Goal: Use online tool/utility: Utilize a website feature to perform a specific function

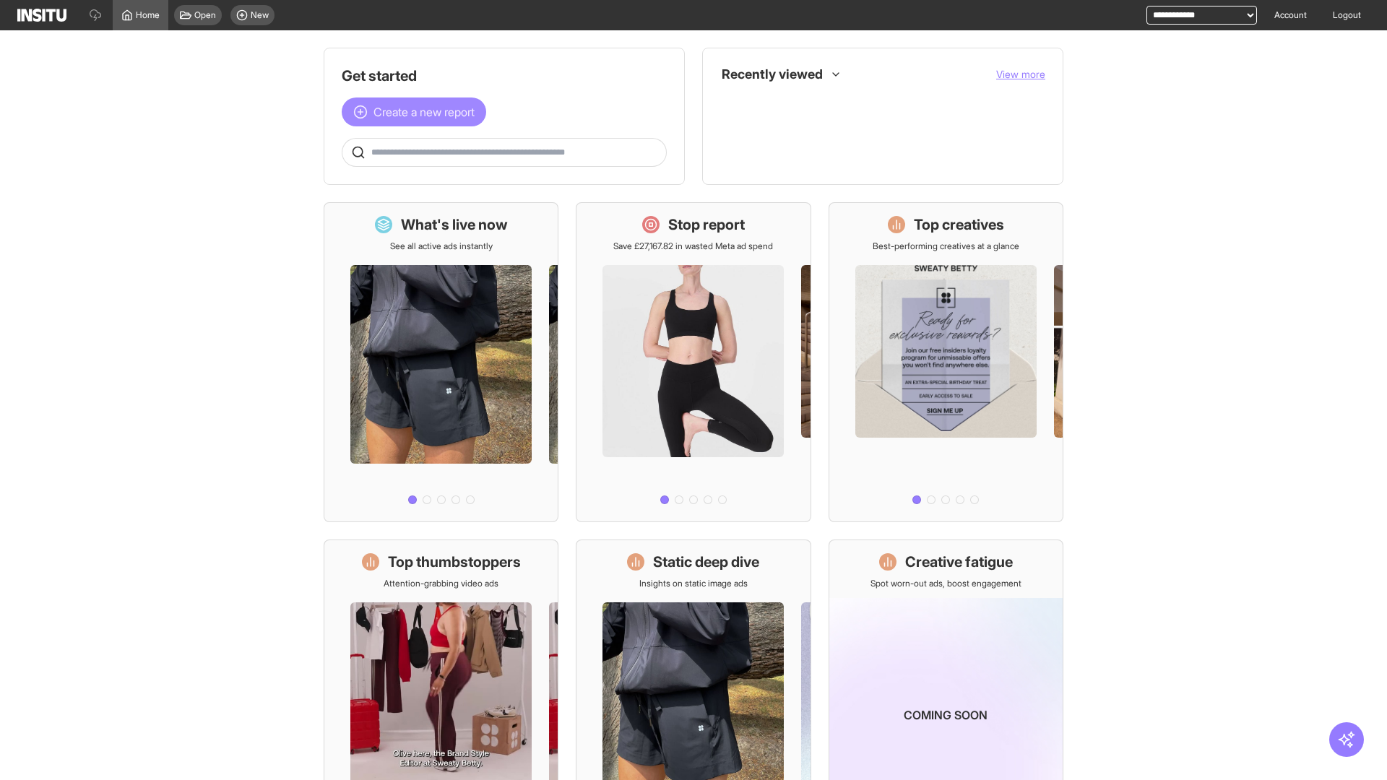
click at [418, 112] on span "Create a new report" at bounding box center [424, 111] width 101 height 17
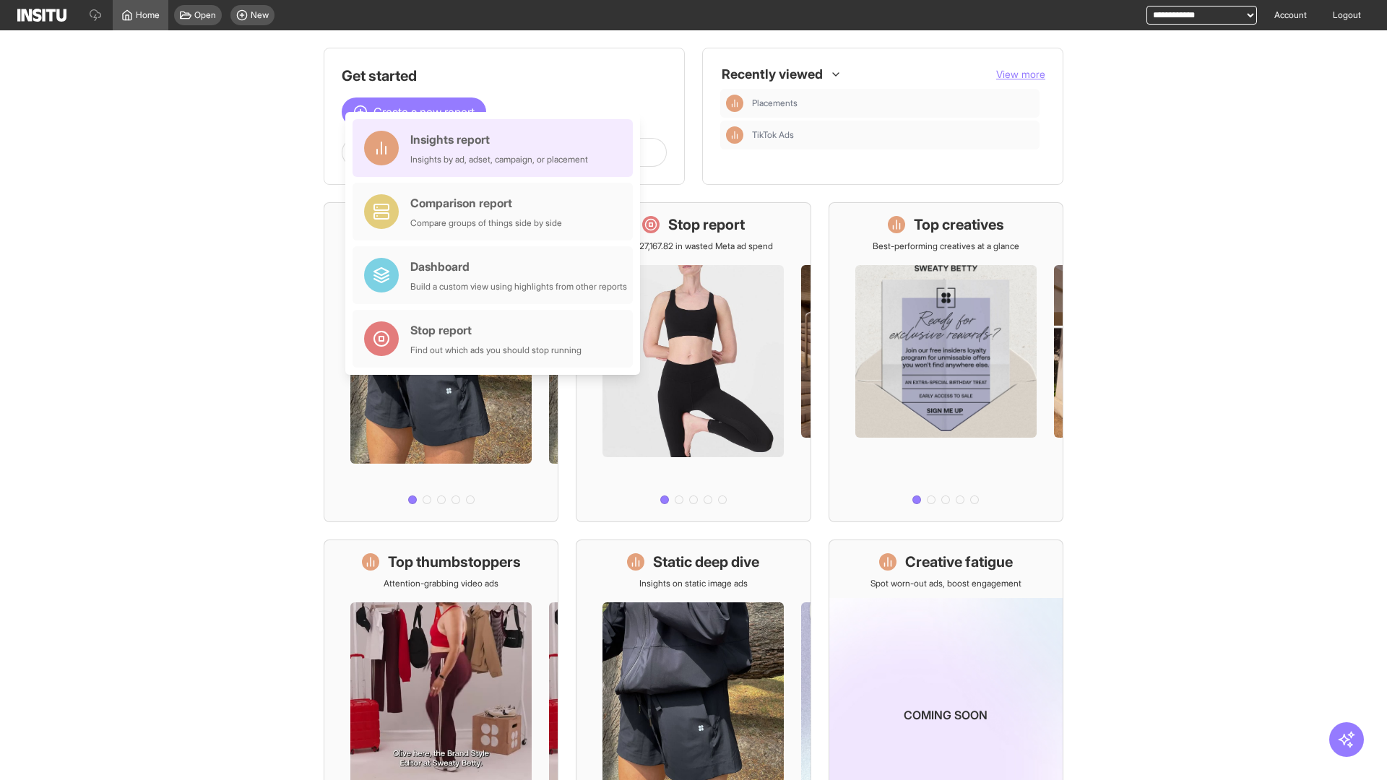
click at [496, 148] on div "Insights report Insights by ad, adset, campaign, or placement" at bounding box center [499, 148] width 178 height 35
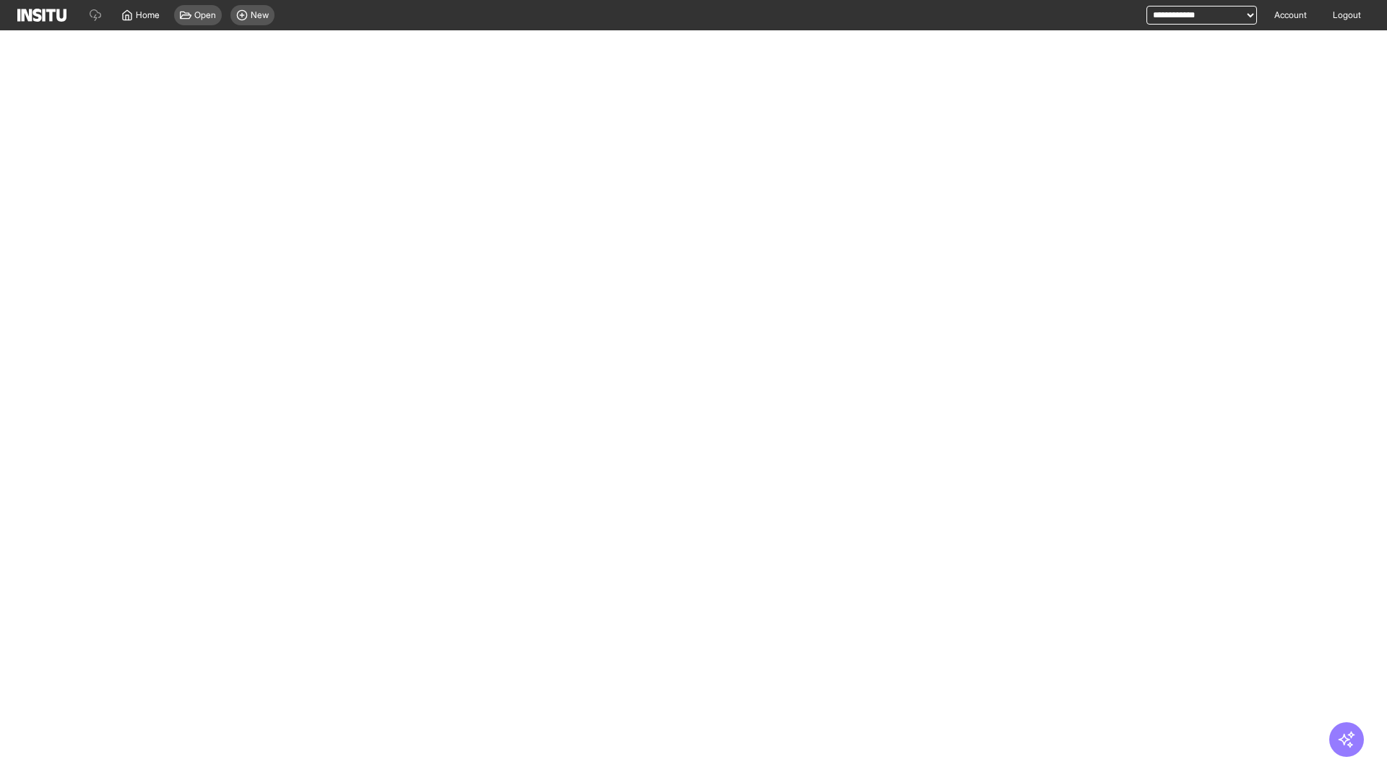
select select "**"
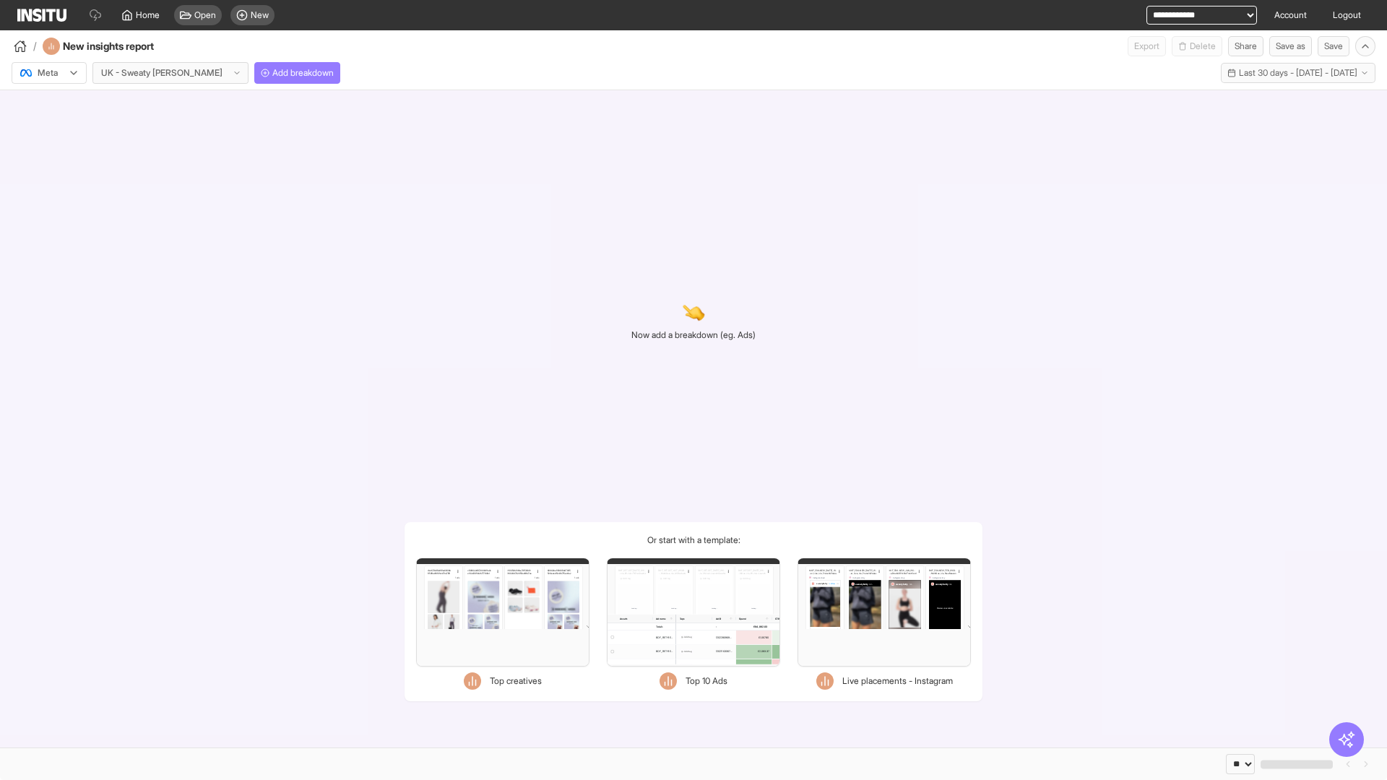
click at [49, 73] on div at bounding box center [39, 73] width 40 height 14
click at [48, 104] on span "Meta" at bounding box center [48, 104] width 20 height 13
click at [272, 73] on span "Add breakdown" at bounding box center [302, 73] width 61 height 12
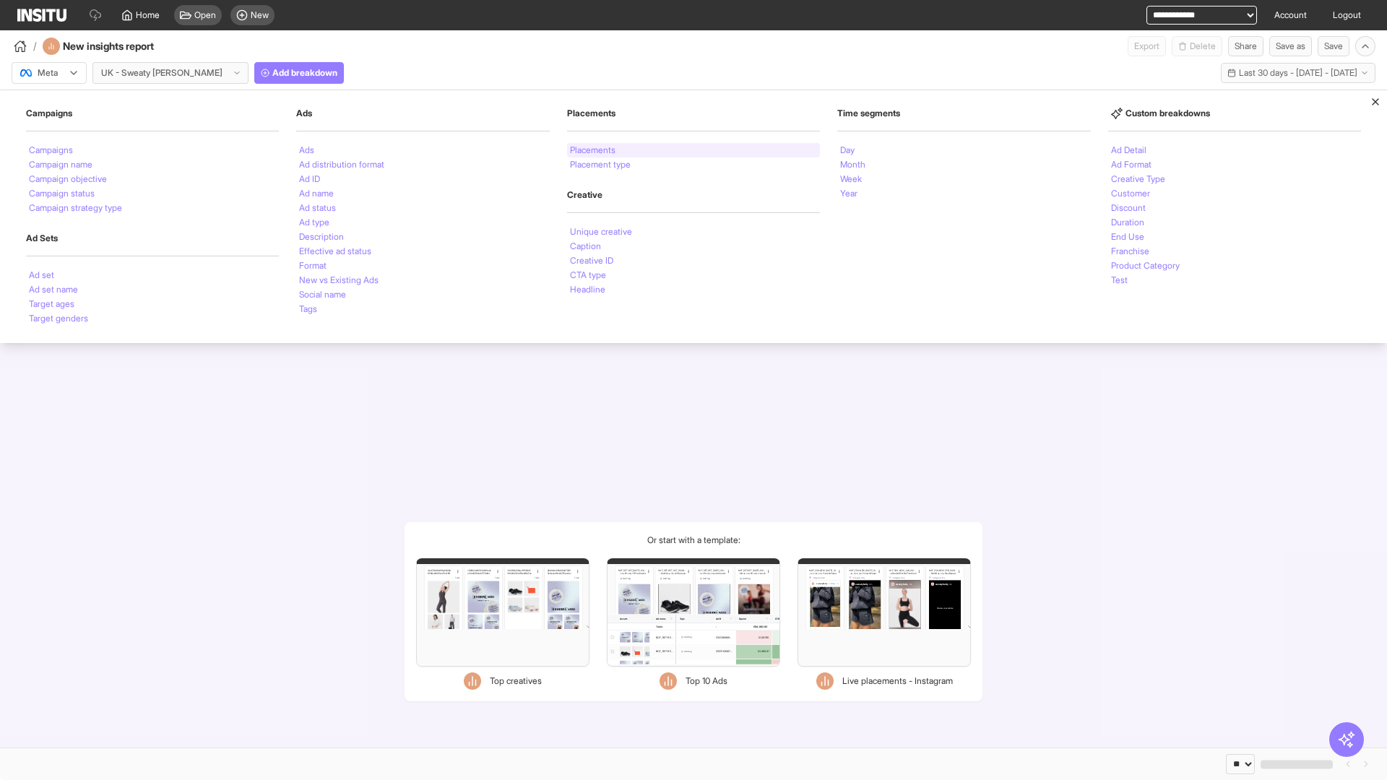
click at [593, 150] on li "Placements" at bounding box center [593, 150] width 46 height 9
